Goal: Use online tool/utility: Utilize a website feature to perform a specific function

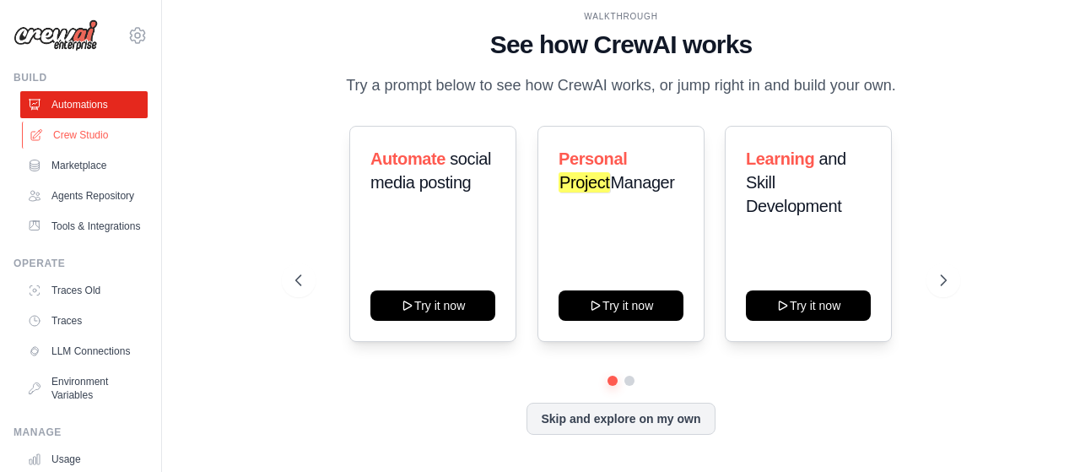
click at [89, 139] on link "Crew Studio" at bounding box center [85, 134] width 127 height 27
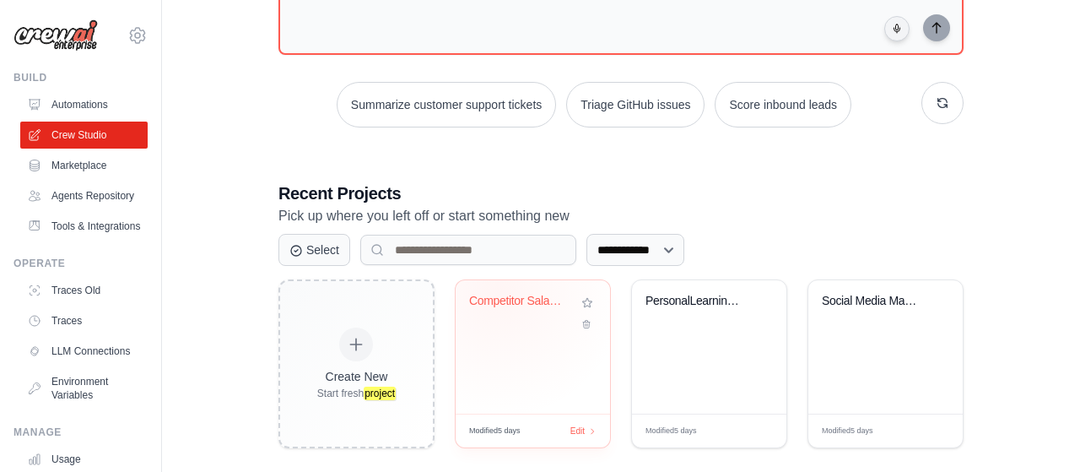
scroll to position [202, 0]
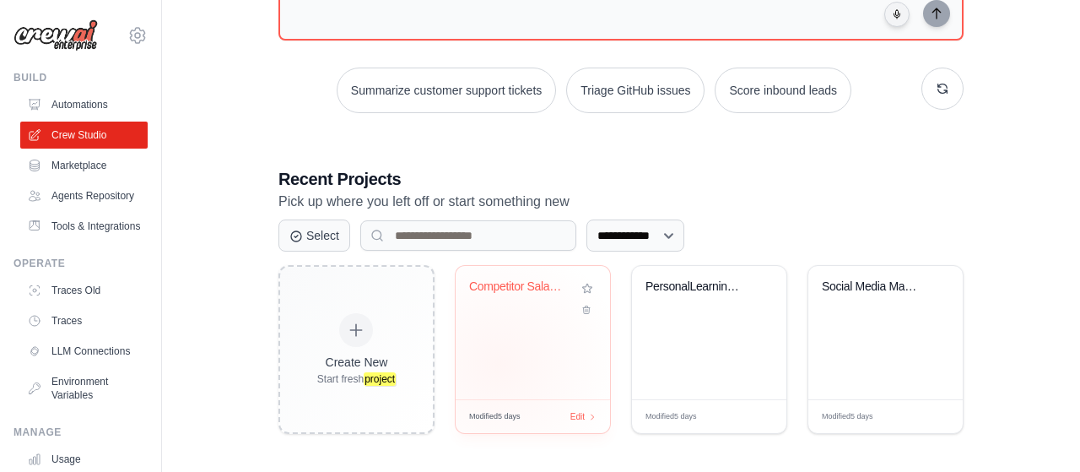
click at [499, 359] on div "Competitor Salary Data Collection" at bounding box center [533, 332] width 154 height 133
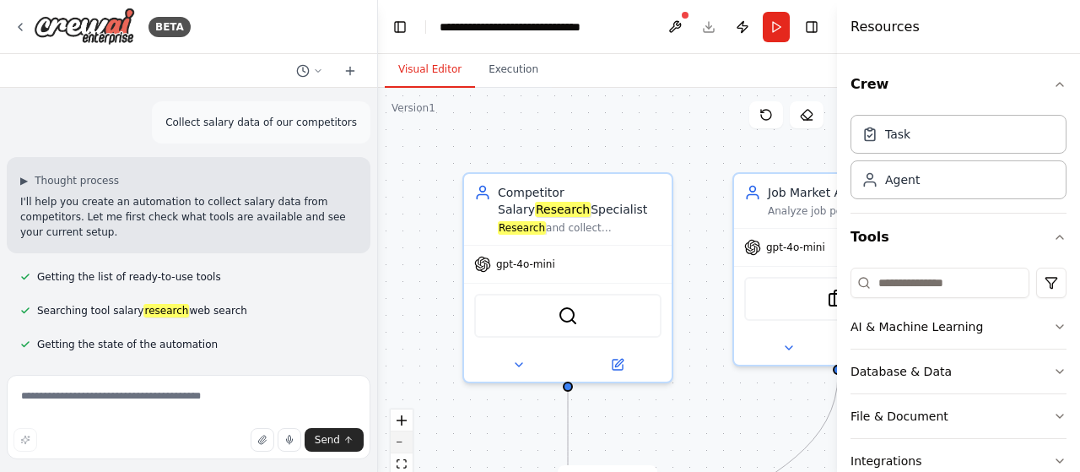
click at [409, 438] on button "zoom out" at bounding box center [402, 442] width 22 height 22
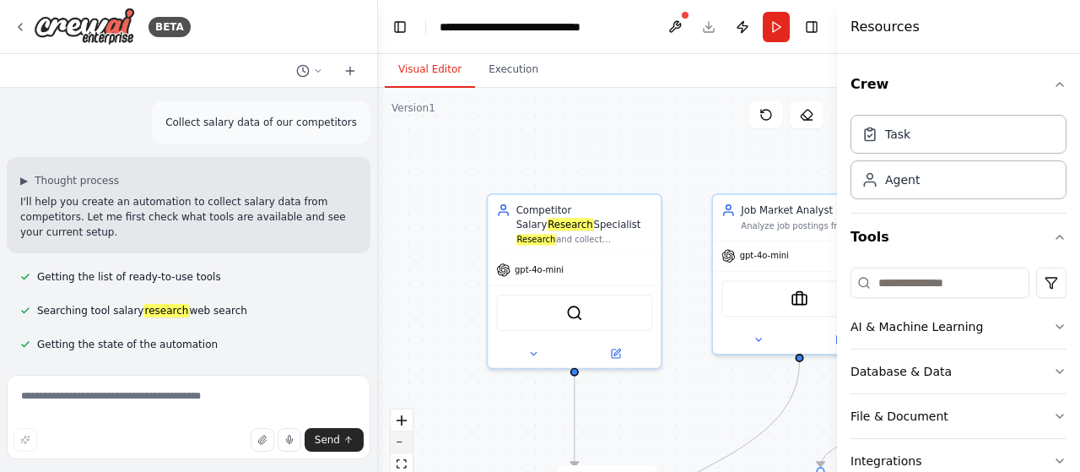
click at [409, 438] on button "zoom out" at bounding box center [402, 442] width 22 height 22
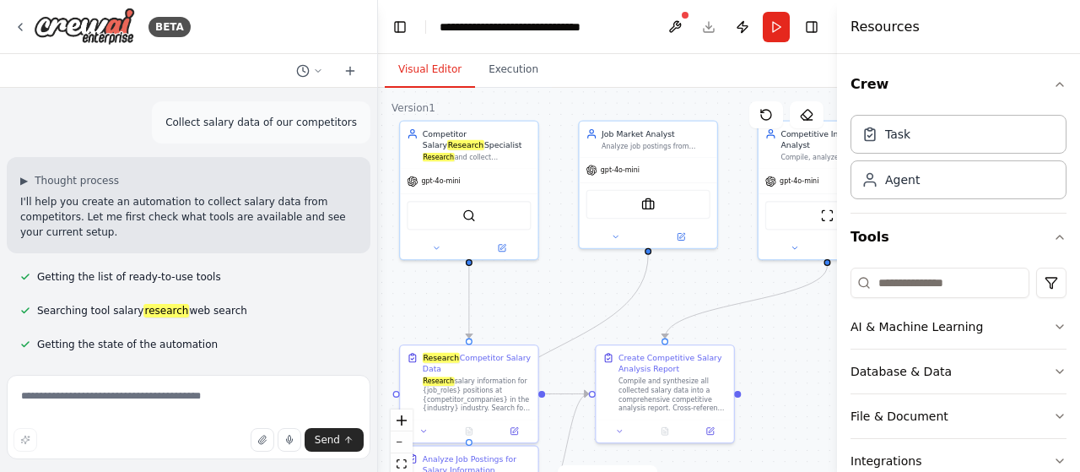
drag, startPoint x: 758, startPoint y: 382, endPoint x: 570, endPoint y: 360, distance: 188.6
click at [570, 360] on div ".deletable-edge-delete-btn { width: 20px; height: 20px; border: 0px solid #ffff…" at bounding box center [607, 299] width 459 height 422
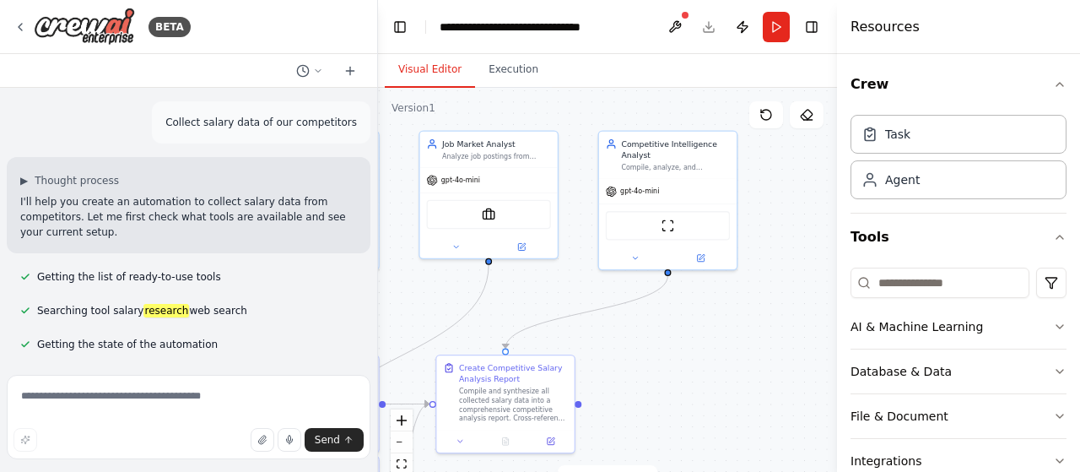
drag, startPoint x: 661, startPoint y: 324, endPoint x: 501, endPoint y: 335, distance: 159.8
click at [501, 335] on div ".deletable-edge-delete-btn { width: 20px; height: 20px; border: 0px solid #ffff…" at bounding box center [607, 299] width 459 height 422
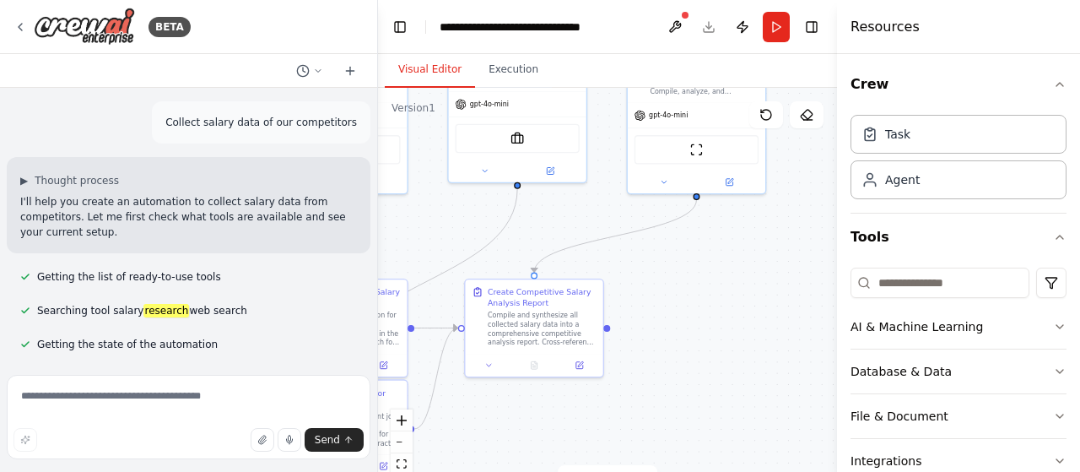
drag, startPoint x: 745, startPoint y: 360, endPoint x: 774, endPoint y: 284, distance: 81.2
click at [774, 284] on div ".deletable-edge-delete-btn { width: 20px; height: 20px; border: 0px solid #ffff…" at bounding box center [607, 299] width 459 height 422
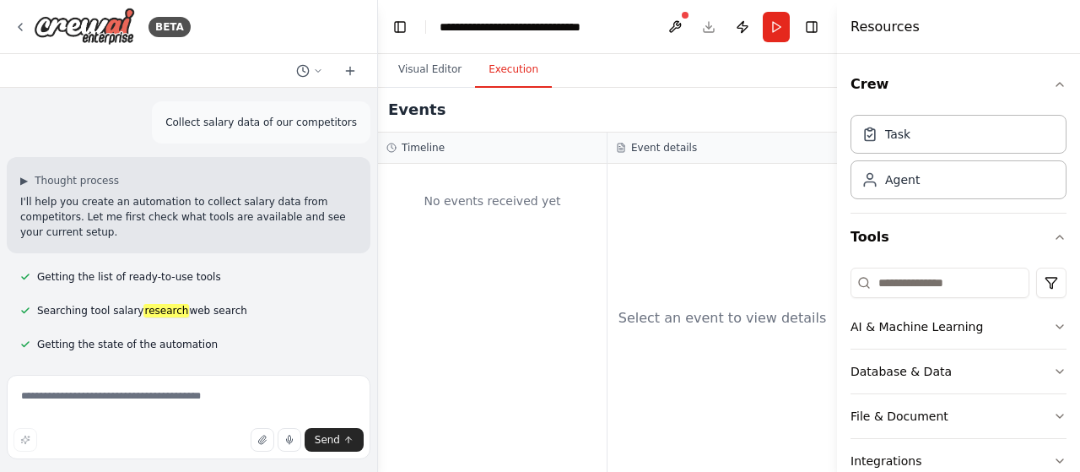
click at [518, 74] on button "Execution" at bounding box center [513, 69] width 77 height 35
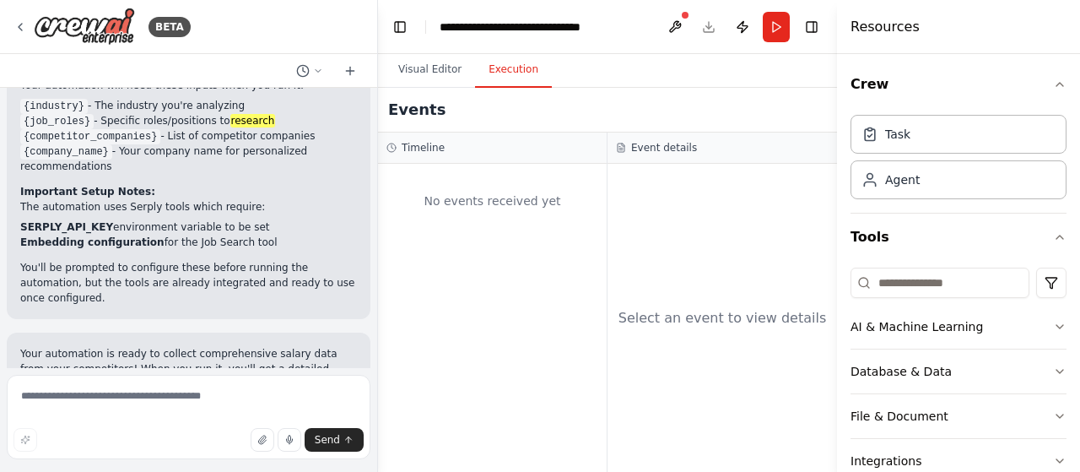
scroll to position [958, 0]
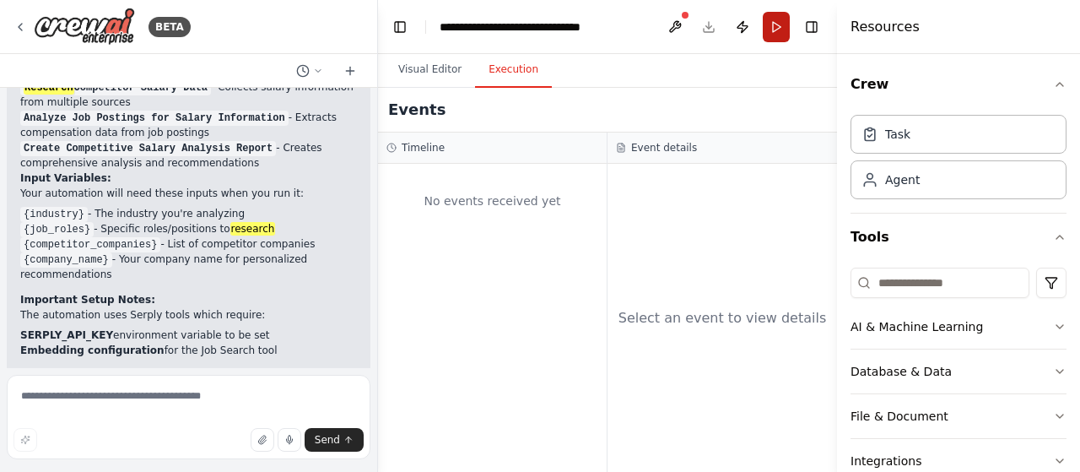
click at [782, 21] on button "Run" at bounding box center [776, 27] width 27 height 30
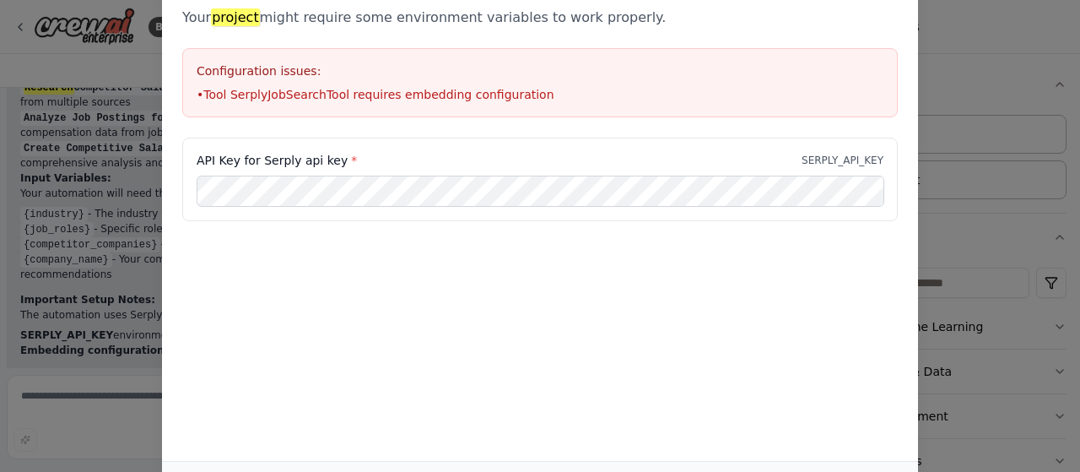
click at [386, 39] on div "Environment configuration Your project might require some environment variables…" at bounding box center [540, 46] width 756 height 184
click at [138, 235] on div "Environment configuration Your project might require some environment variables…" at bounding box center [540, 236] width 1080 height 472
click at [132, 249] on div "Environment configuration Your project might require some environment variables…" at bounding box center [540, 236] width 1080 height 472
click at [327, 102] on div "Configuration issues: • Tool SerplyJobSearchTool requires embedding configurati…" at bounding box center [539, 82] width 715 height 69
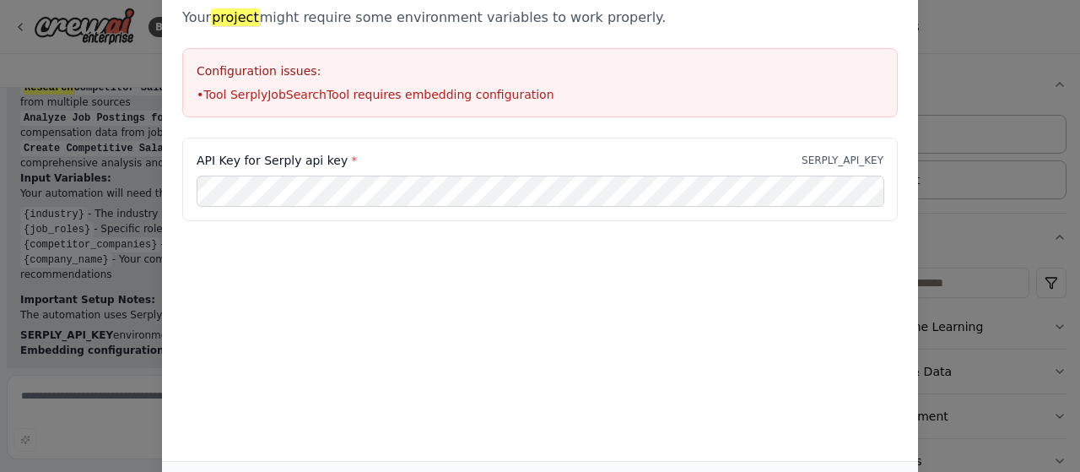
click at [132, 85] on div "Environment configuration Your project might require some environment variables…" at bounding box center [540, 236] width 1080 height 472
click at [132, 84] on div "Environment configuration Your project might require some environment variables…" at bounding box center [540, 236] width 1080 height 472
